Goal: Use online tool/utility: Utilize a website feature to perform a specific function

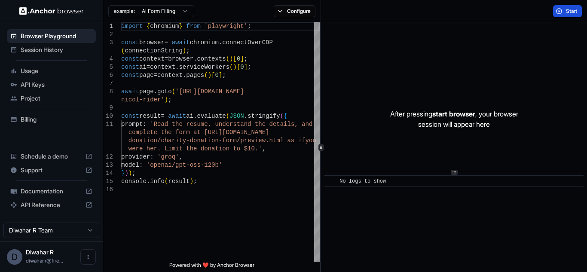
click at [563, 12] on button "Start" at bounding box center [567, 11] width 29 height 12
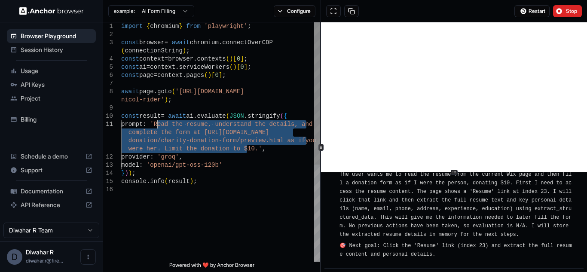
drag, startPoint x: 246, startPoint y: 148, endPoint x: 157, endPoint y: 125, distance: 92.2
click at [157, 125] on div "import { chromium } from 'playwright' ; const browser = await chromium . connec…" at bounding box center [220, 223] width 199 height 402
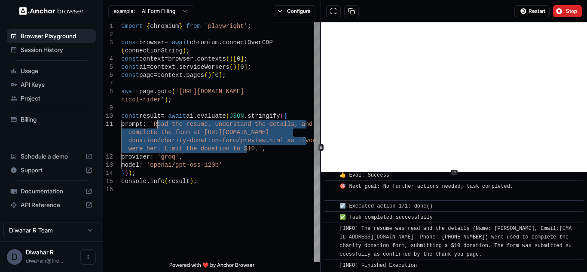
scroll to position [598, 0]
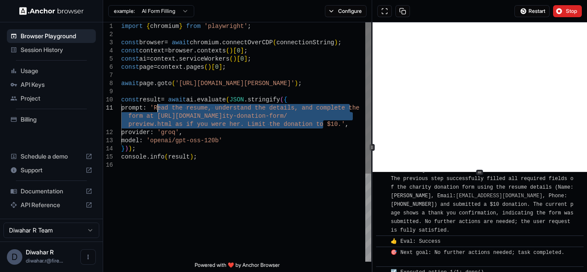
click at [370, 76] on div "1 2 3 4 5 6 7 8 9 10 11 12 13 14 15 16 import { chromium } from 'playwright' ; …" at bounding box center [344, 146] width 483 height 249
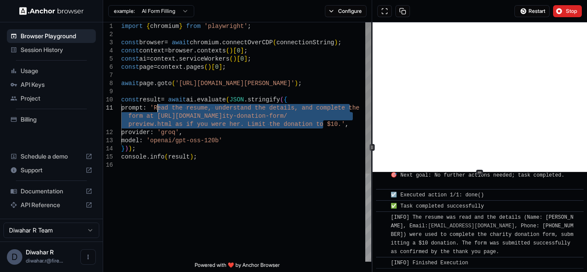
click at [275, 150] on div "import { chromium } from 'playwright' ; const browser = await chromium . connec…" at bounding box center [246, 211] width 250 height 378
drag, startPoint x: 322, startPoint y: 124, endPoint x: 158, endPoint y: 106, distance: 165.0
click at [158, 106] on div "import { chromium } from 'playwright' ; const browser = await chromium . connec…" at bounding box center [246, 211] width 250 height 378
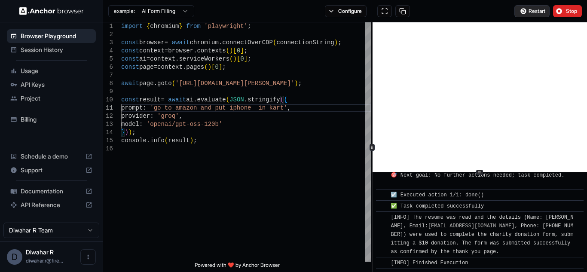
click at [540, 9] on span "Restart" at bounding box center [536, 11] width 17 height 7
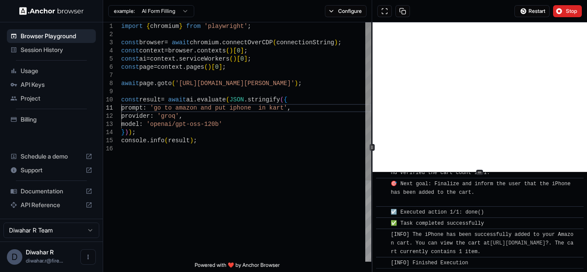
scroll to position [1076, 0]
click at [185, 8] on html "**********" at bounding box center [293, 136] width 587 height 272
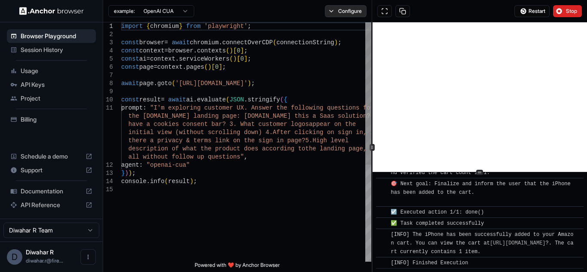
click at [344, 11] on button "Configure" at bounding box center [346, 11] width 42 height 12
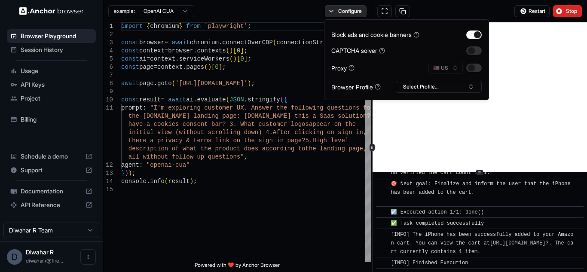
click at [344, 11] on button "Configure" at bounding box center [346, 11] width 42 height 12
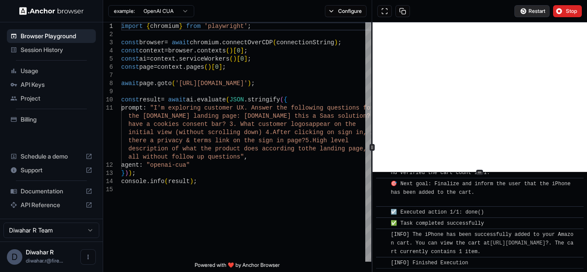
click at [535, 15] on button "Restart" at bounding box center [531, 11] width 35 height 12
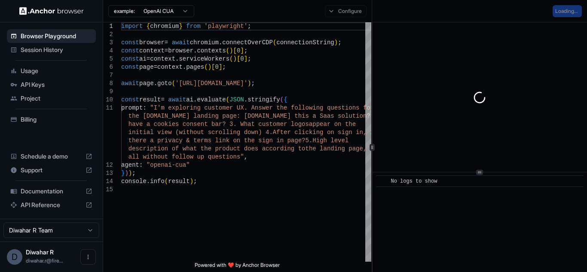
scroll to position [0, 0]
drag, startPoint x: 154, startPoint y: 165, endPoint x: 186, endPoint y: 167, distance: 32.2
click at [186, 167] on div "import { chromium } from 'playwright' ; const browser = await chromium . connec…" at bounding box center [246, 223] width 250 height 402
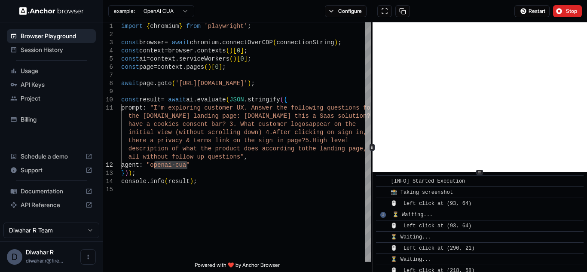
scroll to position [126, 0]
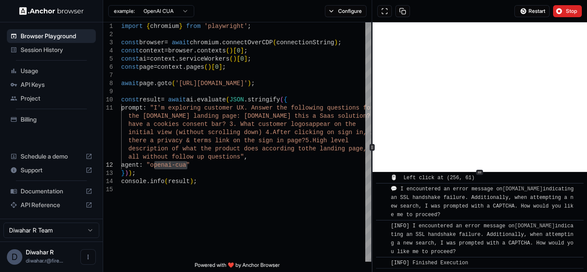
click at [186, 13] on html "Browser Playground Session History Usage API Keys Project Billing Schedule a de…" at bounding box center [293, 136] width 587 height 272
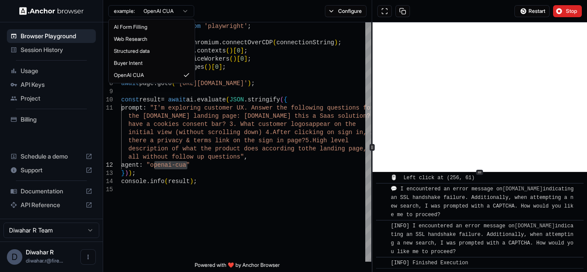
type textarea "**********"
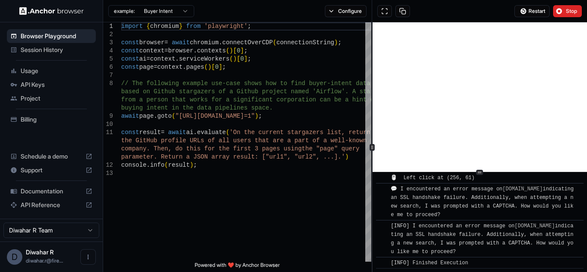
click at [187, 13] on html "Browser Playground Session History Usage API Keys Project Billing Schedule a de…" at bounding box center [293, 136] width 587 height 272
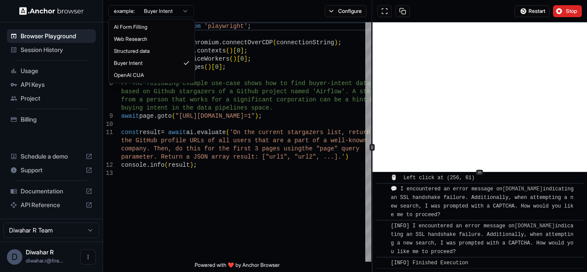
click at [334, 12] on html "Browser Playground Session History Usage API Keys Project Billing Schedule a de…" at bounding box center [293, 136] width 587 height 272
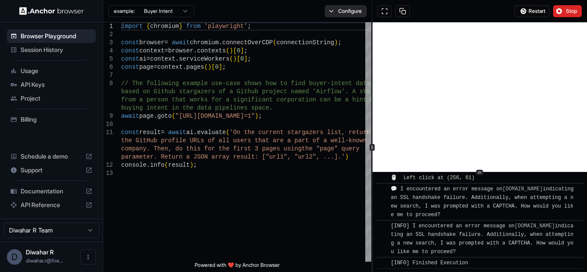
click at [327, 11] on button "Configure" at bounding box center [346, 11] width 42 height 12
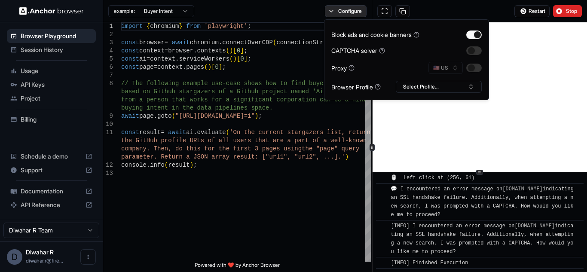
click at [327, 11] on button "Configure" at bounding box center [346, 11] width 42 height 12
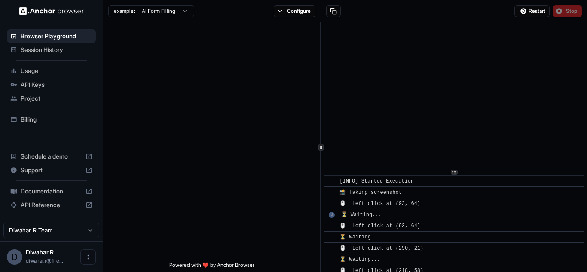
scroll to position [109, 0]
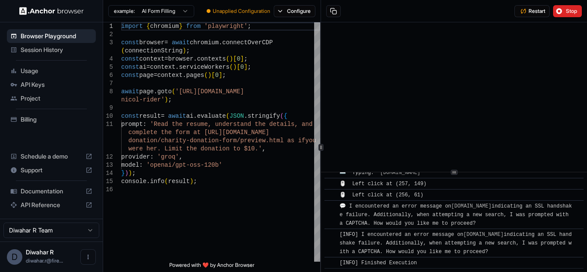
click at [236, 15] on div "● Unapplied Configuration Configure" at bounding box center [260, 11] width 119 height 12
click at [536, 12] on span "Restart" at bounding box center [536, 11] width 17 height 7
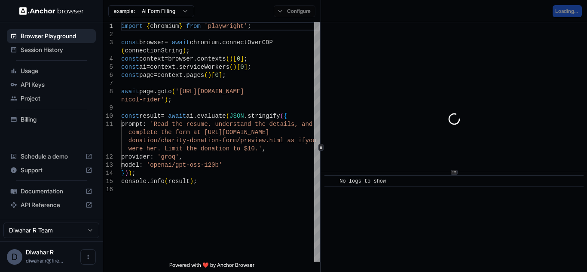
scroll to position [0, 0]
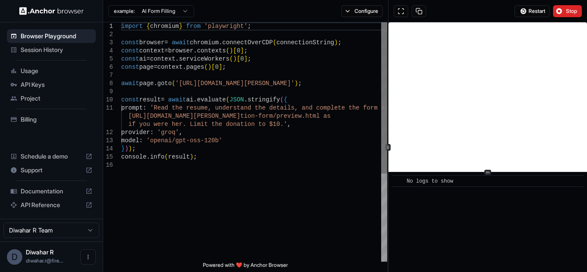
click at [388, 63] on div "1 2 3 4 5 6 7 8 9 10 11 12 13 14 15 16 import { chromium } from 'playwright' ; …" at bounding box center [344, 146] width 483 height 249
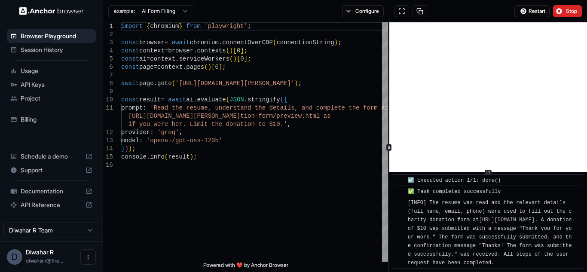
scroll to position [735, 0]
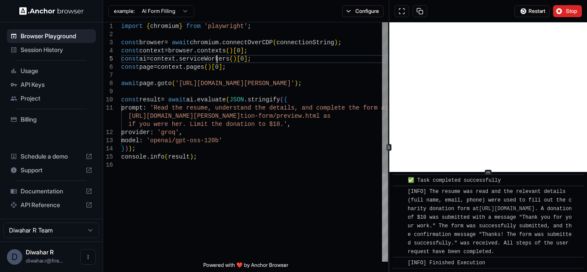
click at [218, 57] on div "import { chromium } from 'playwright' ; const browser = await chromium . connec…" at bounding box center [254, 211] width 267 height 378
type textarea "**********"
click at [218, 57] on div "import { chromium } from 'playwright' ; const browser = await chromium . connec…" at bounding box center [254, 211] width 267 height 378
click at [216, 58] on div "import { chromium } from 'playwright' ; const browser = await chromium . connec…" at bounding box center [254, 211] width 267 height 378
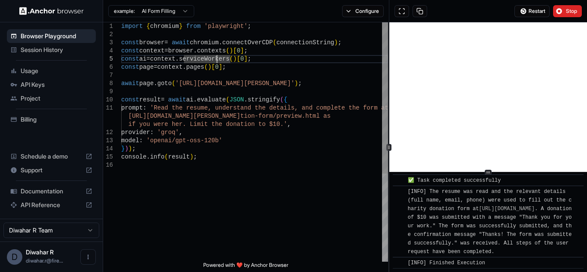
click at [216, 58] on div "import { chromium } from 'playwright' ; const browser = await chromium . connec…" at bounding box center [254, 211] width 267 height 378
click at [76, 46] on span "Session History" at bounding box center [57, 50] width 72 height 9
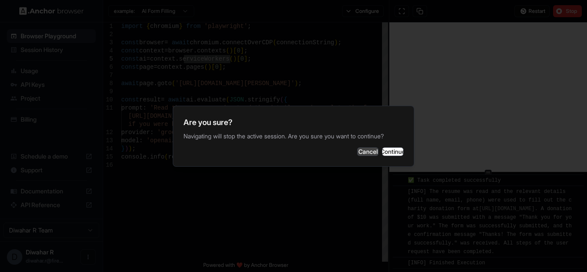
click at [357, 150] on button "Cancel" at bounding box center [367, 151] width 21 height 9
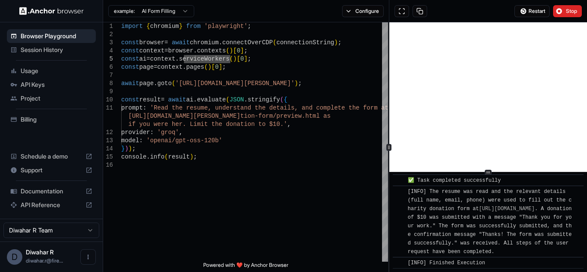
click at [91, 190] on icon at bounding box center [88, 191] width 7 height 7
click at [49, 124] on div "Billing" at bounding box center [51, 119] width 89 height 14
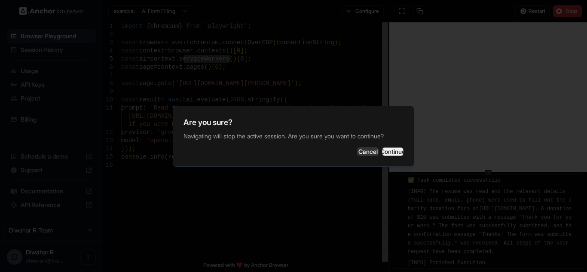
click at [386, 148] on button "Continue" at bounding box center [392, 151] width 21 height 9
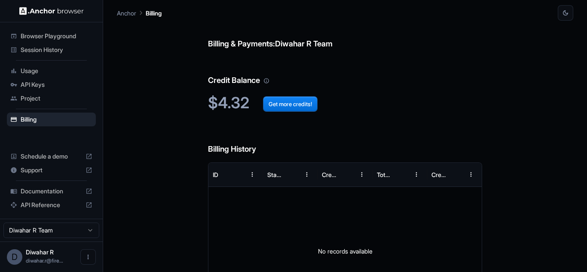
click at [386, 148] on h6 "Billing History" at bounding box center [345, 141] width 274 height 30
click at [45, 97] on span "Project" at bounding box center [57, 98] width 72 height 9
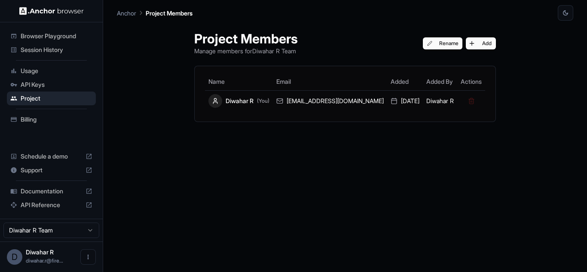
click at [47, 91] on div "API Keys" at bounding box center [51, 85] width 89 height 14
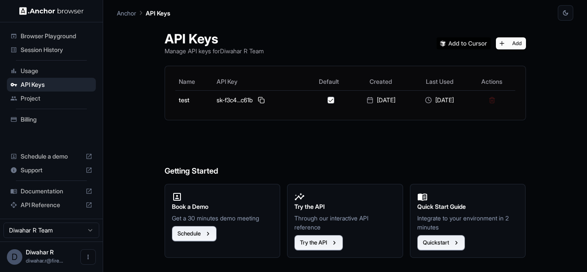
click at [39, 72] on span "Usage" at bounding box center [57, 71] width 72 height 9
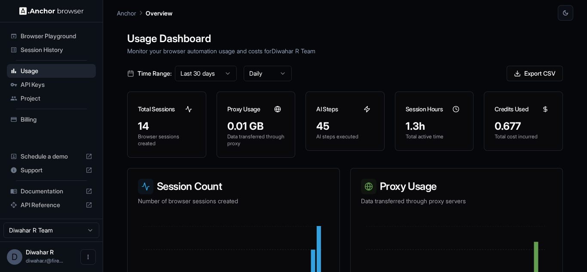
click at [36, 32] on span "Browser Playground" at bounding box center [57, 36] width 72 height 9
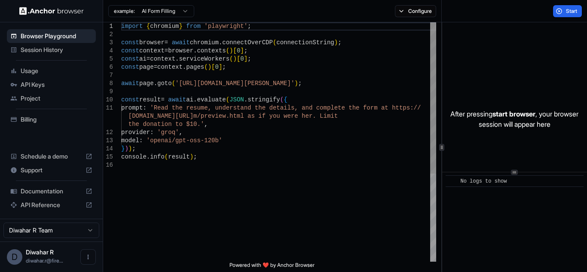
click at [457, 77] on div "1 2 3 4 5 6 7 8 9 10 11 12 13 14 15 16 import { chromium } from 'playwright' ; …" at bounding box center [344, 146] width 483 height 249
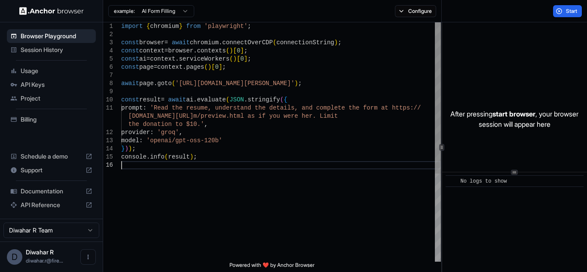
click at [243, 174] on div "import { chromium } from 'playwright' ; const browser = await chromium . connec…" at bounding box center [280, 211] width 319 height 378
type textarea "**********"
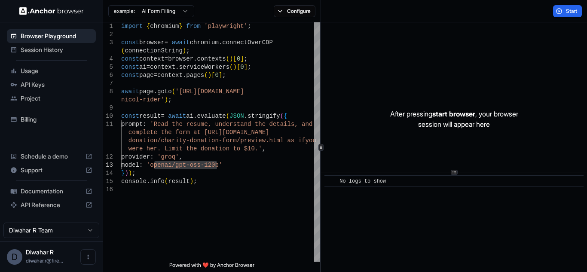
click at [34, 85] on span "API Keys" at bounding box center [57, 84] width 72 height 9
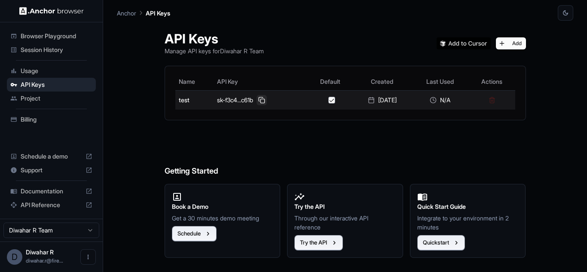
click at [257, 101] on button at bounding box center [261, 100] width 10 height 10
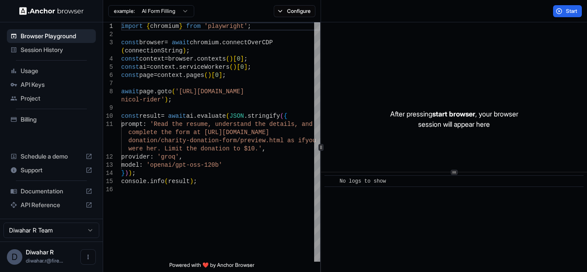
click at [184, 9] on html "Browser Playground Session History Usage API Keys Project Billing Schedule a de…" at bounding box center [293, 136] width 587 height 272
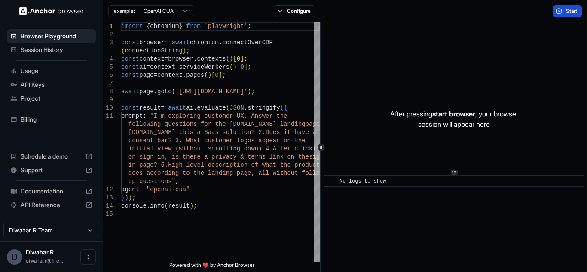
click at [562, 12] on button "Start" at bounding box center [567, 11] width 29 height 12
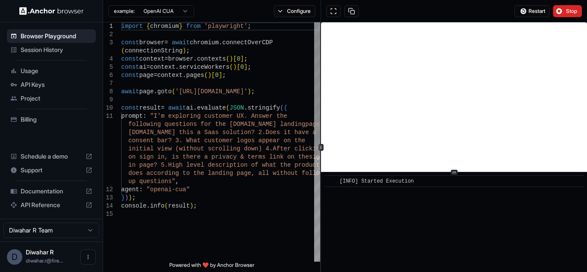
type textarea "**********"
drag, startPoint x: 154, startPoint y: 191, endPoint x: 187, endPoint y: 190, distance: 33.1
click at [187, 190] on div "import { chromium } from 'playwright' ; const browser = await chromium . connec…" at bounding box center [220, 235] width 199 height 427
